Goal: Information Seeking & Learning: Learn about a topic

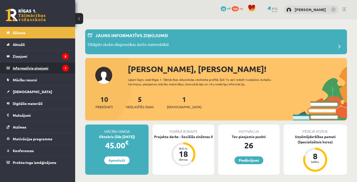
click at [52, 67] on legend "Informatīvie ziņojumi 1" at bounding box center [41, 68] width 56 height 12
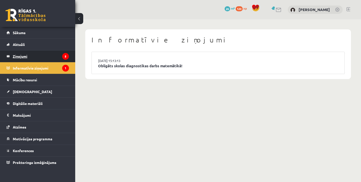
click at [47, 60] on legend "Ziņojumi 5" at bounding box center [41, 56] width 56 height 12
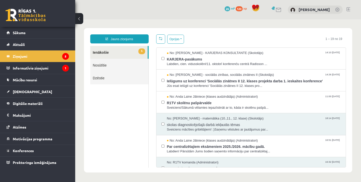
click at [115, 67] on link "Nosūtītie" at bounding box center [119, 65] width 58 height 13
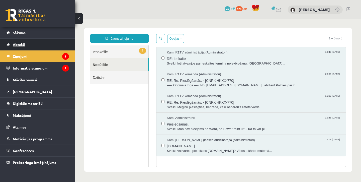
click at [53, 43] on link "Aktuāli" at bounding box center [38, 45] width 62 height 12
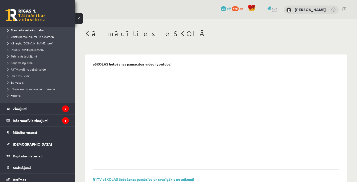
scroll to position [61, 0]
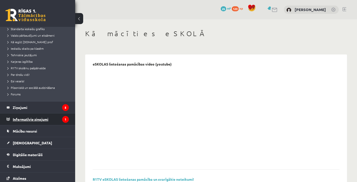
click at [40, 119] on legend "Informatīvie ziņojumi 1" at bounding box center [41, 119] width 56 height 12
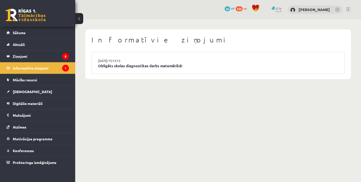
click at [336, 9] on link at bounding box center [337, 10] width 5 height 5
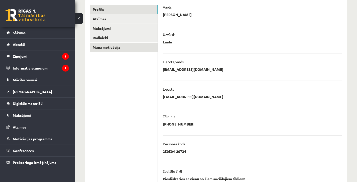
scroll to position [64, 0]
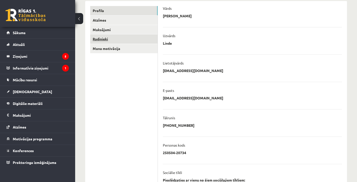
click at [124, 40] on link "Radinieki" at bounding box center [123, 38] width 67 height 9
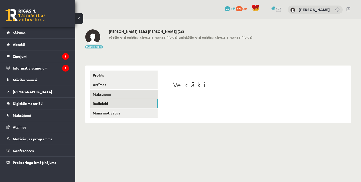
click at [128, 96] on link "Maksājumi" at bounding box center [123, 93] width 67 height 9
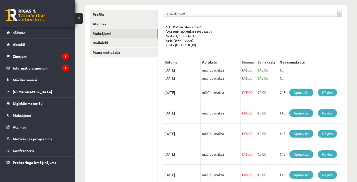
scroll to position [60, 0]
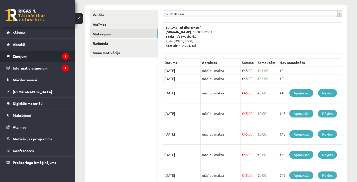
click at [31, 58] on legend "Ziņojumi 5" at bounding box center [41, 56] width 56 height 12
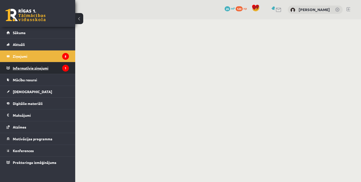
click at [35, 66] on legend "Informatīvie ziņojumi 1" at bounding box center [41, 68] width 56 height 12
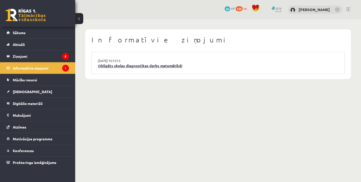
click at [116, 64] on link "Obligāts skolas diagnostikas darbs matemātikā!" at bounding box center [218, 66] width 240 height 6
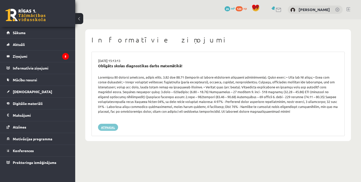
click at [104, 126] on link "Atpakaļ" at bounding box center [108, 126] width 20 height 7
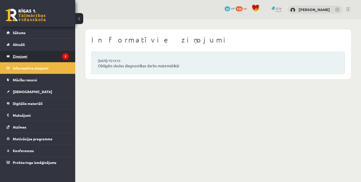
click at [23, 59] on legend "Ziņojumi 5" at bounding box center [41, 56] width 56 height 12
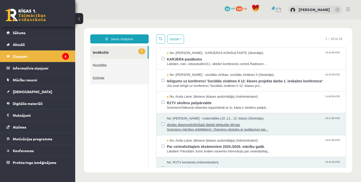
click at [271, 121] on span "skolas diagnosticējošajā darbā iekļautās tēmas" at bounding box center [254, 124] width 174 height 6
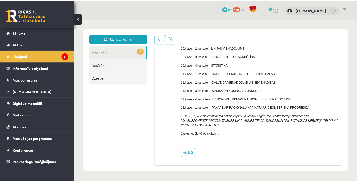
scroll to position [80, 0]
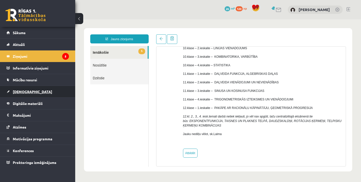
click at [17, 94] on link "[DEMOGRAPHIC_DATA]" at bounding box center [38, 92] width 62 height 12
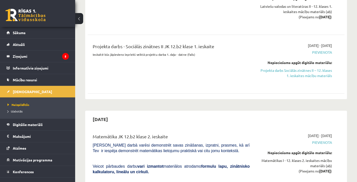
scroll to position [267, 0]
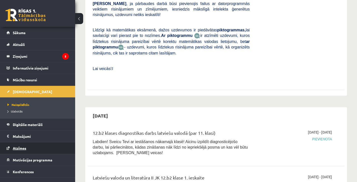
click at [19, 150] on link "Atzīmes" at bounding box center [38, 148] width 62 height 12
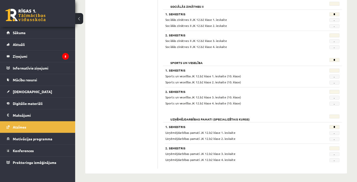
scroll to position [418, 0]
click at [60, 55] on legend "Ziņojumi 5" at bounding box center [41, 56] width 56 height 12
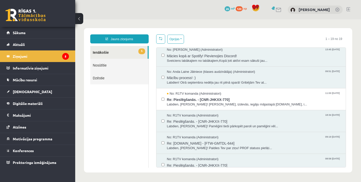
scroll to position [239, 0]
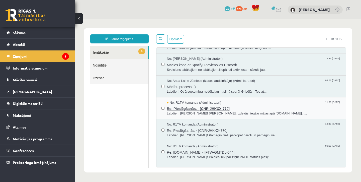
click at [277, 105] on span "Re: Pieslēgšanās. - [CNR-JHKXX-770]" at bounding box center [254, 108] width 174 height 6
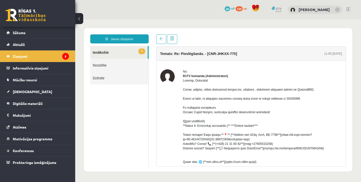
scroll to position [0, 0]
click at [124, 55] on link "4 Ienākošie" at bounding box center [118, 52] width 57 height 13
click at [162, 40] on span at bounding box center [161, 39] width 4 height 4
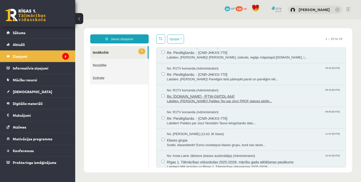
scroll to position [295, 0]
click at [267, 115] on span "Re: Pieslēgšanās. - [CNR-JHKXX-770]" at bounding box center [254, 118] width 174 height 6
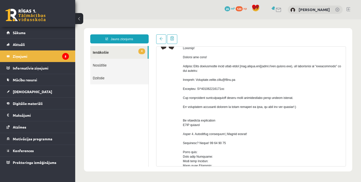
scroll to position [33, 0]
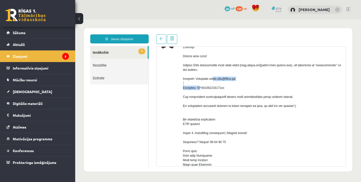
drag, startPoint x: 199, startPoint y: 82, endPoint x: 241, endPoint y: 85, distance: 42.4
click at [241, 85] on div at bounding box center [262, 171] width 159 height 252
click at [117, 53] on link "4 Ienākošie" at bounding box center [118, 52] width 57 height 13
click at [159, 41] on link at bounding box center [161, 39] width 10 height 10
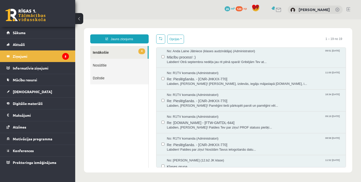
scroll to position [279, 0]
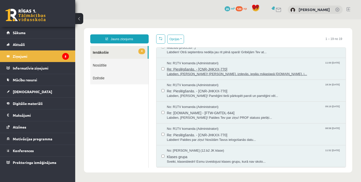
click at [270, 65] on span "Re: Pieslēgšanās. - [CNR-JHKXX-770]" at bounding box center [254, 68] width 174 height 6
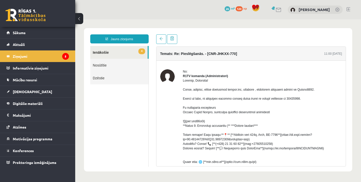
scroll to position [0, 0]
drag, startPoint x: 300, startPoint y: 94, endPoint x: 318, endPoint y: 94, distance: 17.8
click at [318, 94] on div at bounding box center [262, 159] width 159 height 162
copy div "Rudens2025"
click at [160, 41] on link at bounding box center [161, 39] width 10 height 10
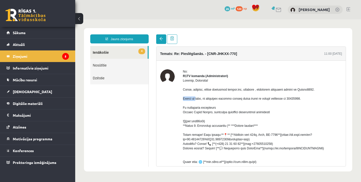
click at [158, 40] on link at bounding box center [161, 39] width 10 height 10
click at [264, 73] on div "No:" at bounding box center [262, 71] width 159 height 5
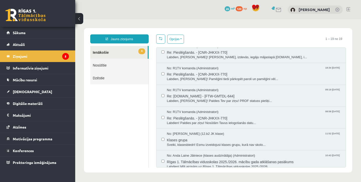
scroll to position [295, 0]
click at [268, 99] on span "Labdien, Elizabete! Paldies Tev par ziņu! PROF statuss piešķi..." at bounding box center [254, 101] width 174 height 5
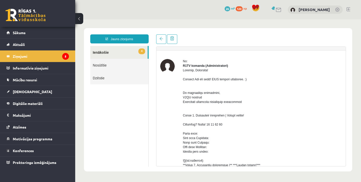
scroll to position [8, 0]
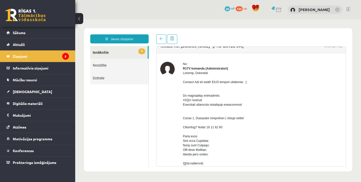
click at [107, 67] on link "Nosūtītie" at bounding box center [119, 65] width 58 height 13
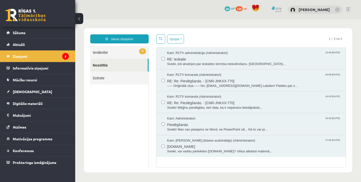
scroll to position [0, 0]
click at [118, 55] on link "4 Ienākošie" at bounding box center [119, 52] width 58 height 13
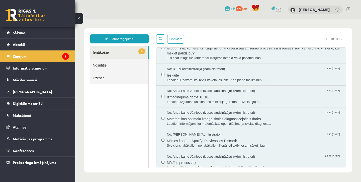
scroll to position [165, 0]
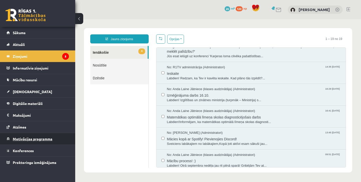
click at [30, 142] on link "Motivācijas programma" at bounding box center [38, 139] width 62 height 12
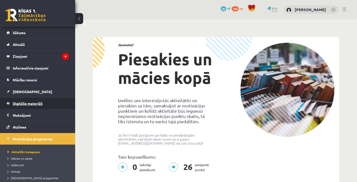
click at [33, 105] on link "Digitālie materiāli" at bounding box center [38, 103] width 62 height 12
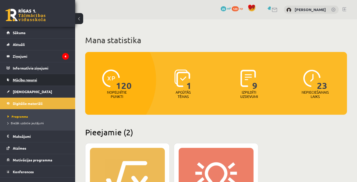
click at [29, 80] on span "Mācību resursi" at bounding box center [25, 79] width 24 height 5
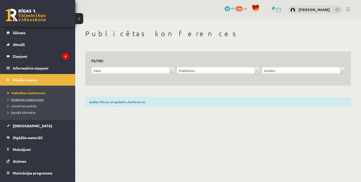
click at [32, 100] on span "Pieslēgties Uzdevumiem" at bounding box center [26, 99] width 36 height 4
